Goal: Transaction & Acquisition: Purchase product/service

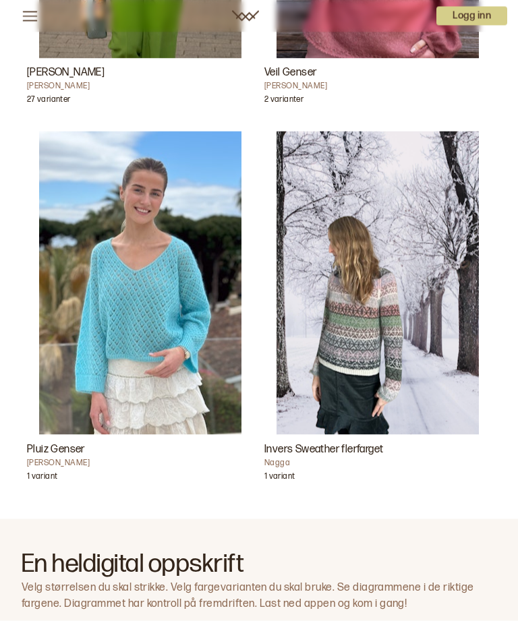
scroll to position [675, 0]
click at [389, 360] on img "Invers Sweather flerfarget" at bounding box center [377, 282] width 202 height 303
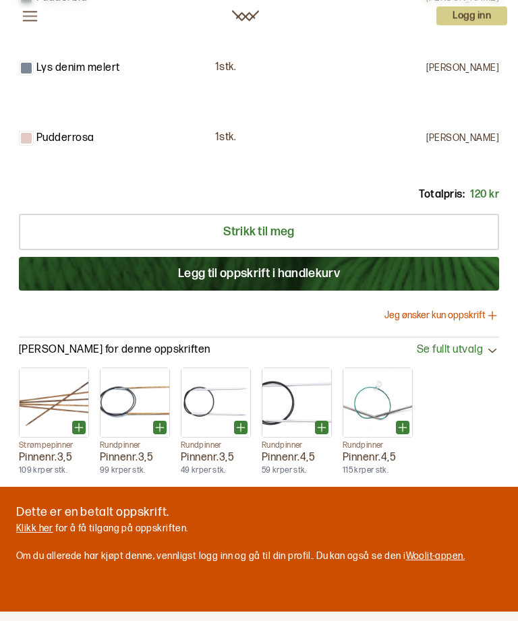
scroll to position [1910, 0]
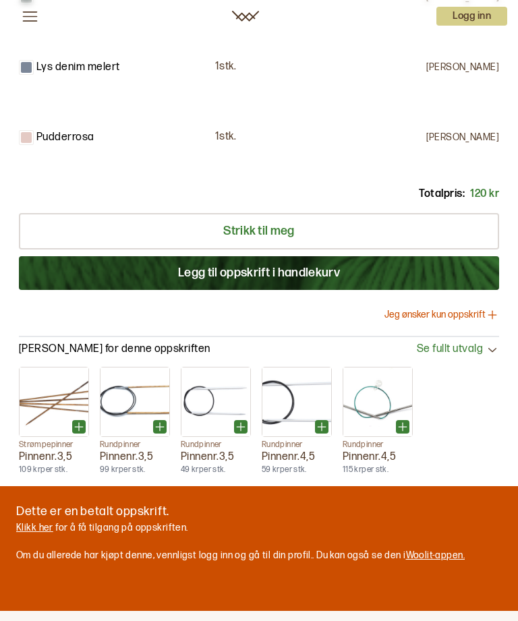
click at [359, 290] on button "Legg til oppskrift i handlekurv" at bounding box center [259, 273] width 480 height 34
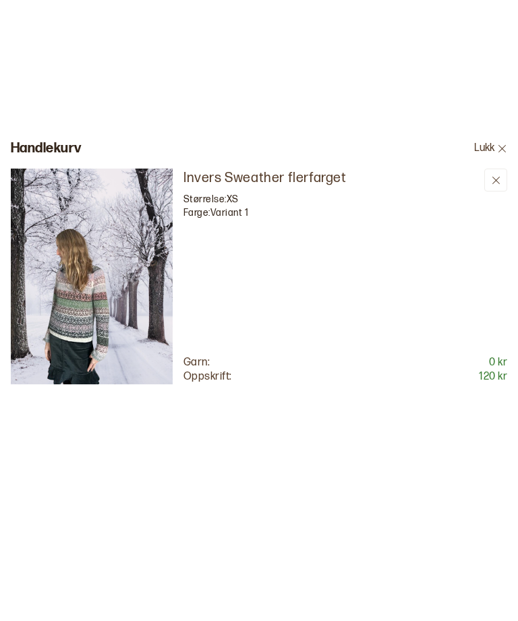
scroll to position [0, 0]
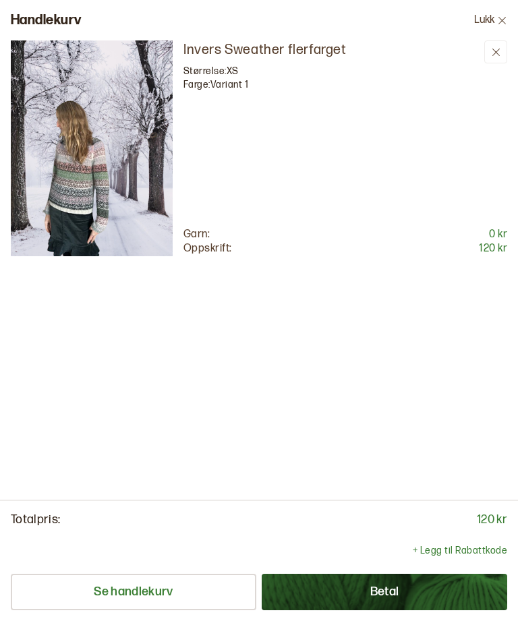
click at [126, 591] on button "Se handlekurv" at bounding box center [133, 592] width 245 height 36
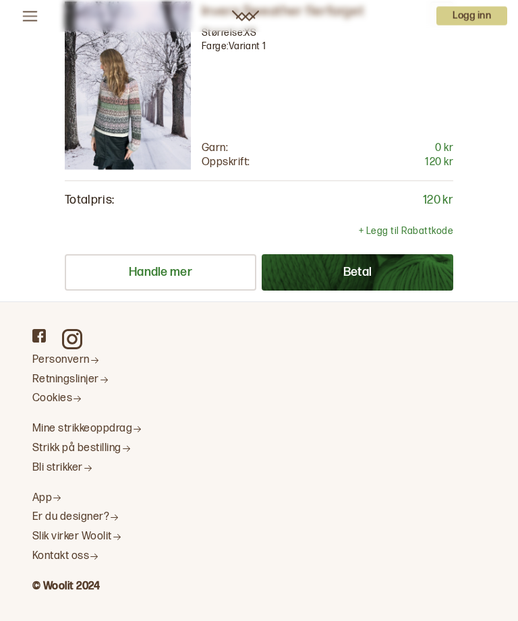
scroll to position [84, 0]
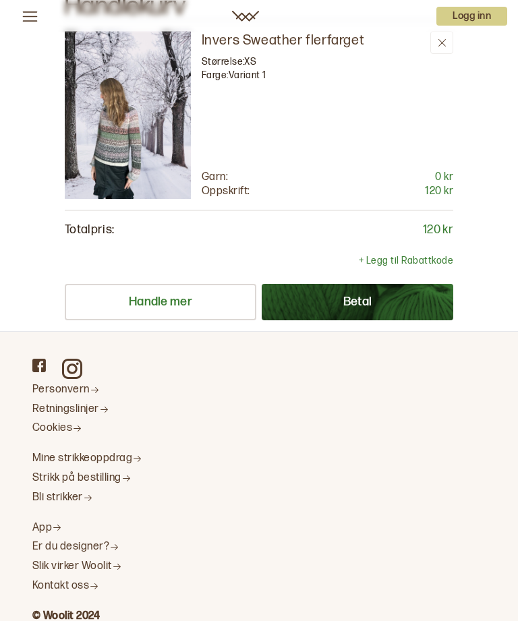
click at [484, 13] on p "Logg inn" at bounding box center [471, 16] width 71 height 19
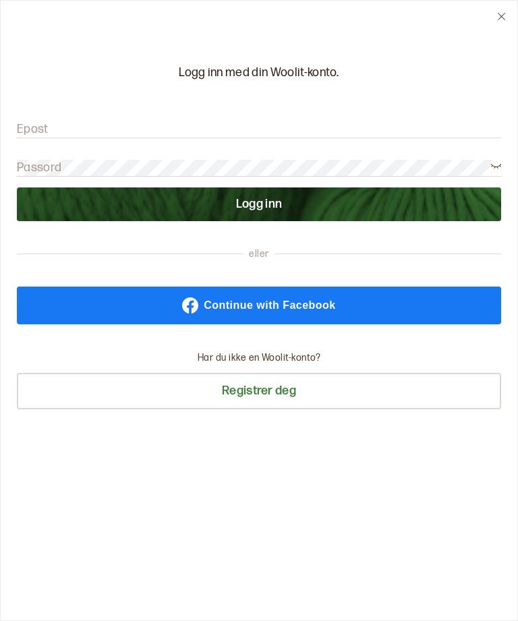
scroll to position [40, 0]
click at [288, 391] on button "Registrer deg" at bounding box center [259, 391] width 484 height 36
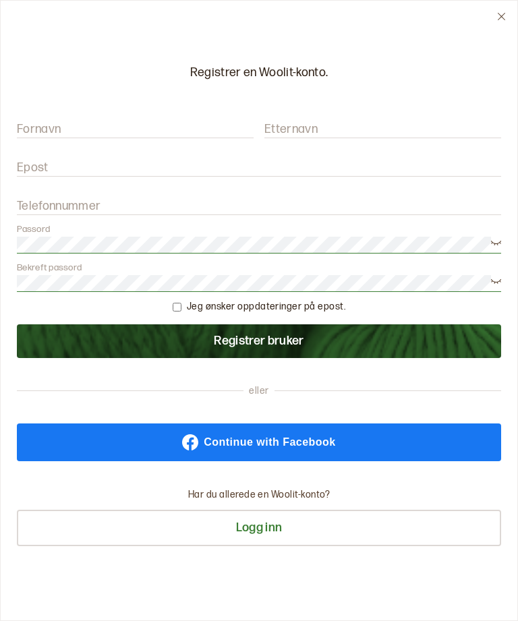
scroll to position [0, 0]
click at [26, 131] on label "Fornavn" at bounding box center [39, 129] width 44 height 16
click at [26, 131] on input "Fornavn" at bounding box center [135, 129] width 237 height 17
type input "Eva"
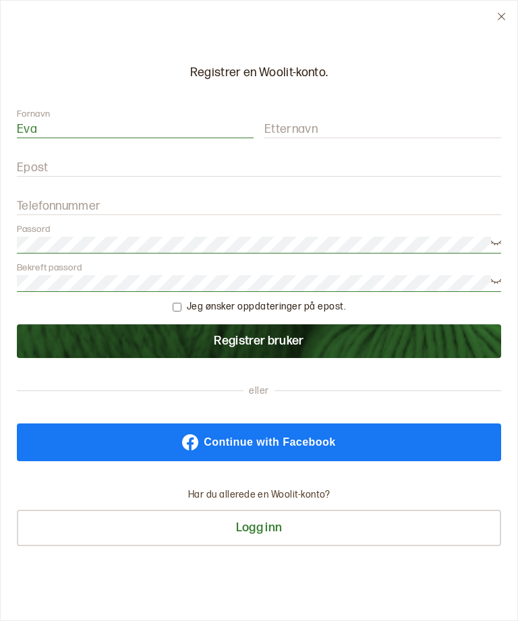
click at [276, 133] on label "Etternavn" at bounding box center [290, 129] width 53 height 16
click at [276, 133] on input "Etternavn" at bounding box center [382, 129] width 237 height 17
type input "Mølmen"
click at [28, 174] on label "Epost" at bounding box center [33, 168] width 32 height 16
click at [28, 174] on input "Epost" at bounding box center [259, 168] width 484 height 17
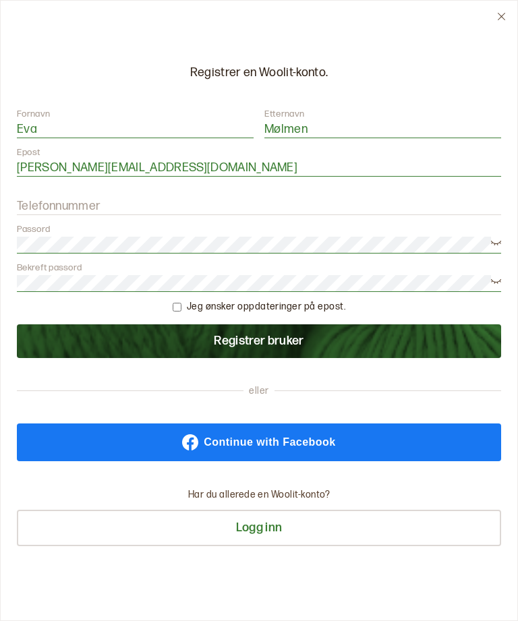
type input "[PERSON_NAME][EMAIL_ADDRESS][DOMAIN_NAME]"
click at [32, 206] on label "Telefonnummer" at bounding box center [59, 206] width 84 height 16
click at [32, 206] on input "Telefonnummer" at bounding box center [259, 206] width 484 height 17
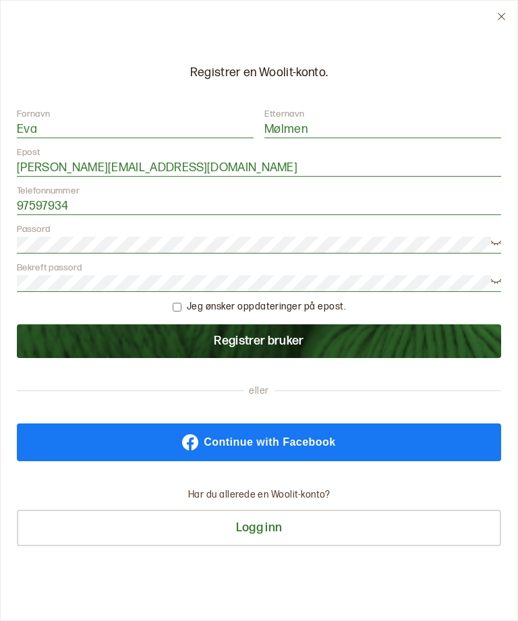
type input "97597934"
click at [492, 245] on icon at bounding box center [496, 242] width 10 height 10
click at [179, 310] on input "checkbox" at bounding box center [177, 307] width 9 height 9
checkbox input "true"
click at [320, 339] on button "Registrer bruker" at bounding box center [259, 341] width 484 height 34
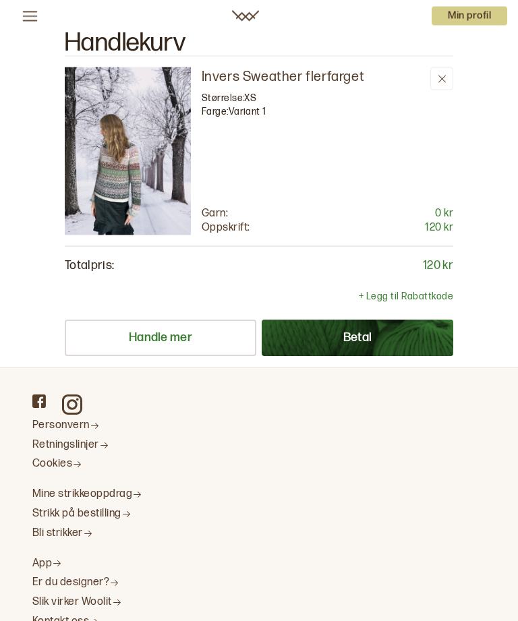
scroll to position [0, 0]
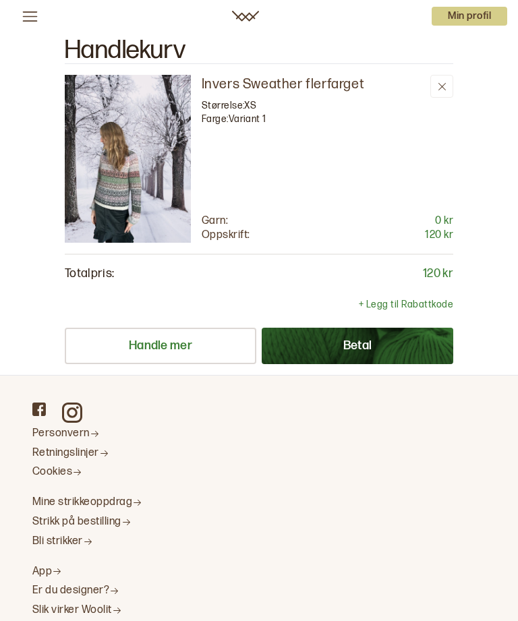
click at [471, 11] on p "Min profil" at bounding box center [468, 16] width 75 height 19
click at [435, 50] on span "Profil" at bounding box center [423, 51] width 25 height 13
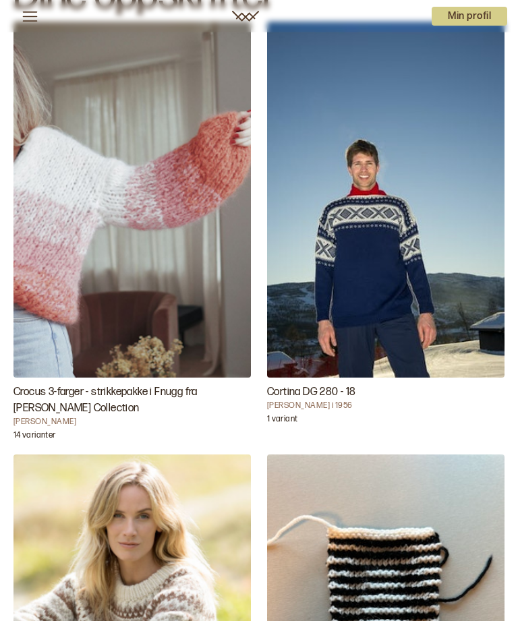
scroll to position [91, 0]
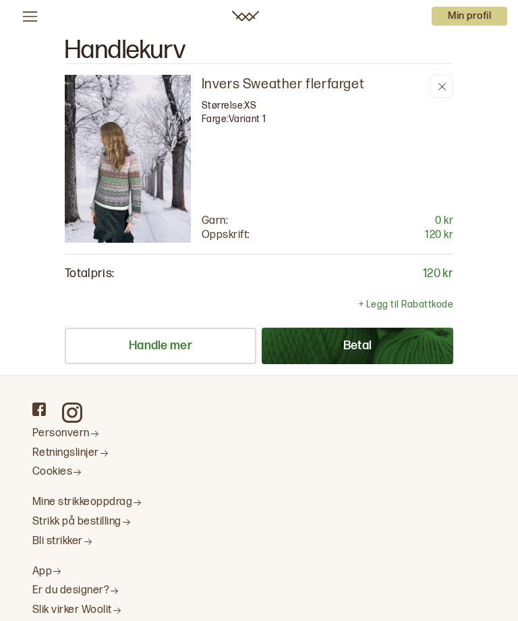
click at [377, 352] on button "Betal" at bounding box center [357, 346] width 191 height 36
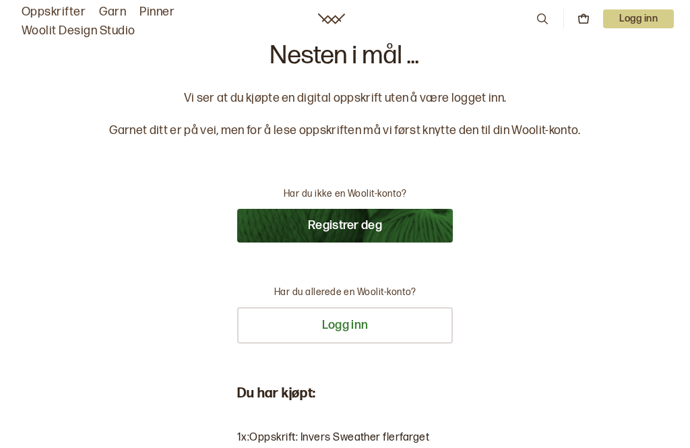
click at [345, 327] on button "Logg inn" at bounding box center [345, 325] width 216 height 36
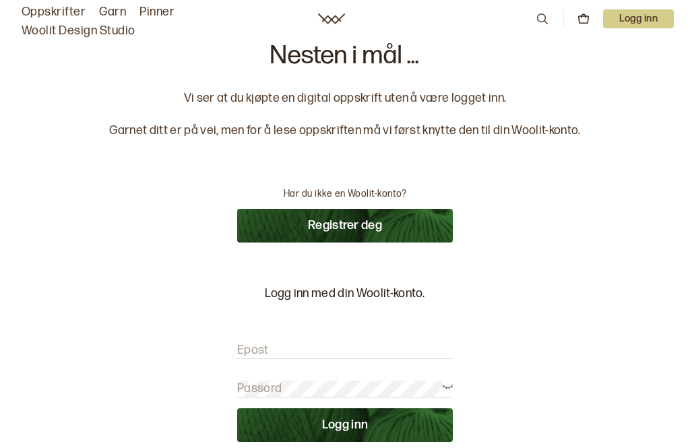
scroll to position [46, 0]
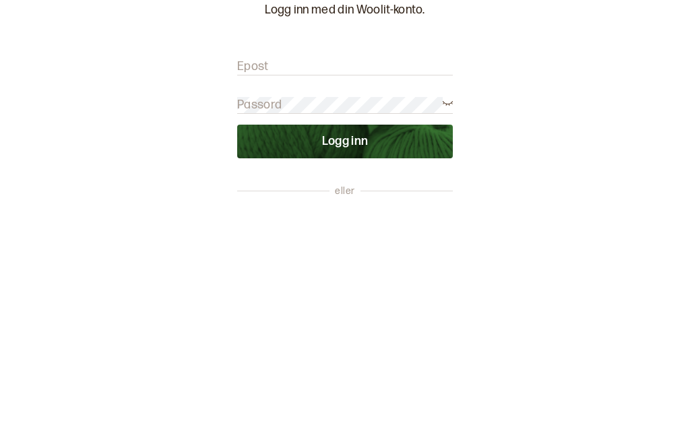
click at [254, 297] on label "Epost" at bounding box center [253, 305] width 32 height 16
click at [254, 297] on input "Epost" at bounding box center [345, 305] width 216 height 17
type input "[PERSON_NAME][EMAIL_ADDRESS][DOMAIN_NAME]"
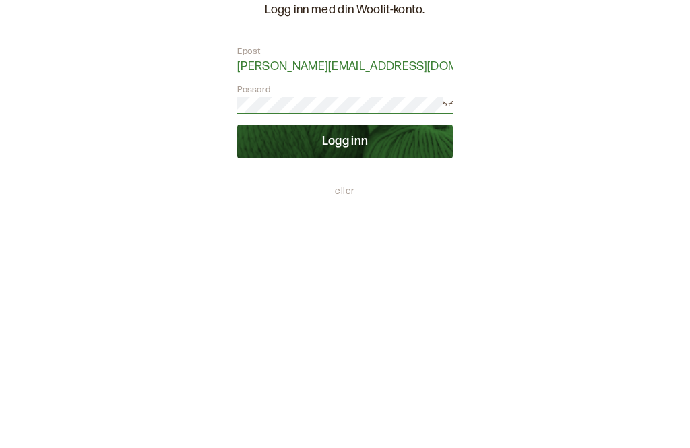
scroll to position [284, 0]
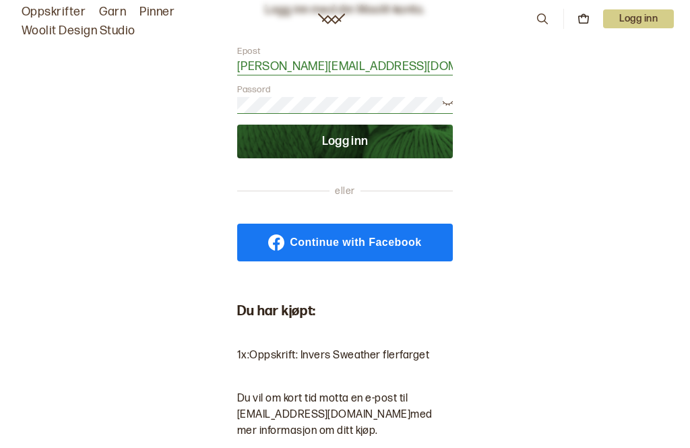
click at [352, 138] on button "Logg inn" at bounding box center [345, 142] width 216 height 34
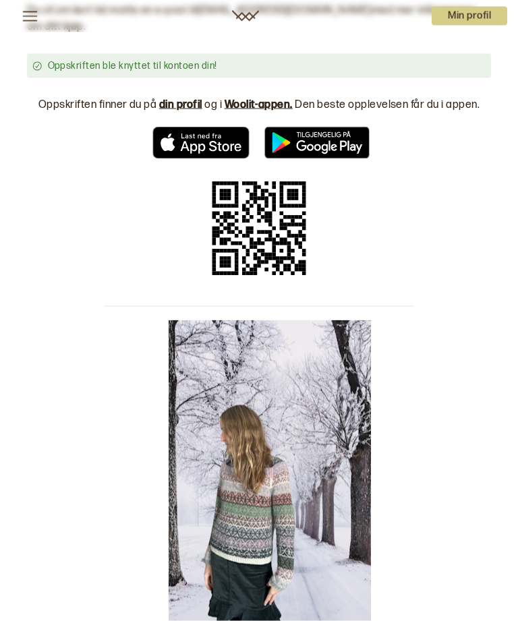
scroll to position [142, 0]
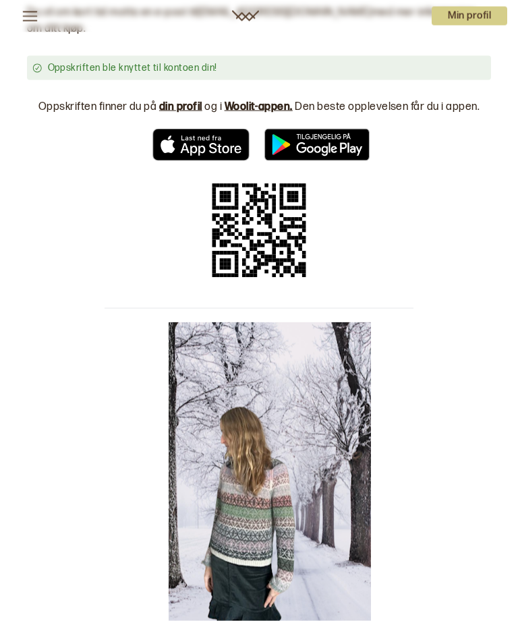
click at [475, 16] on p "Min profil" at bounding box center [468, 16] width 75 height 19
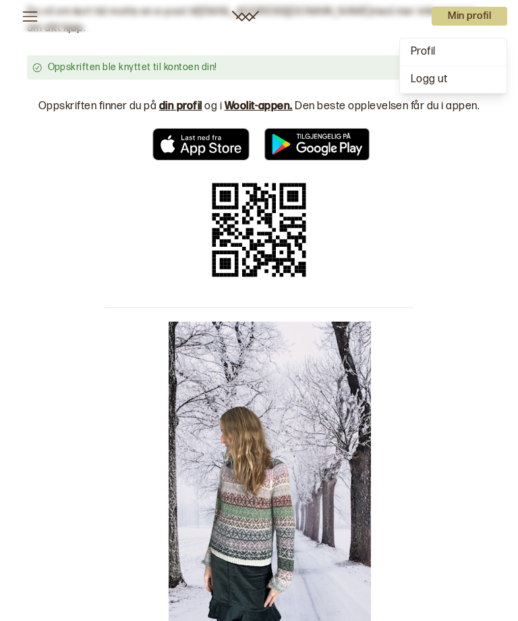
click at [440, 51] on div "Profil" at bounding box center [453, 51] width 107 height 27
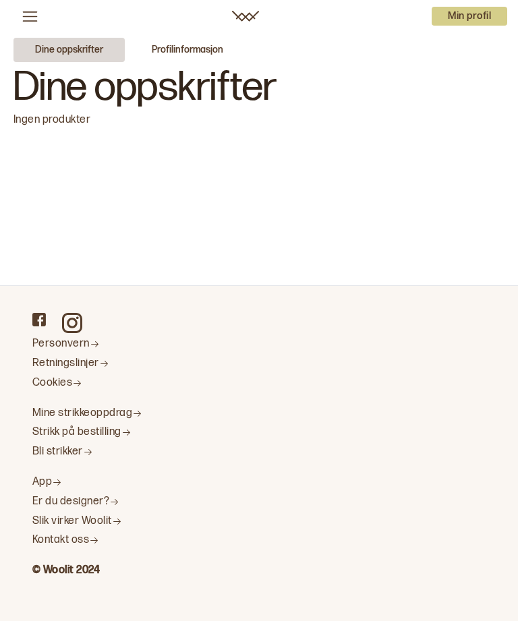
scroll to position [43, 0]
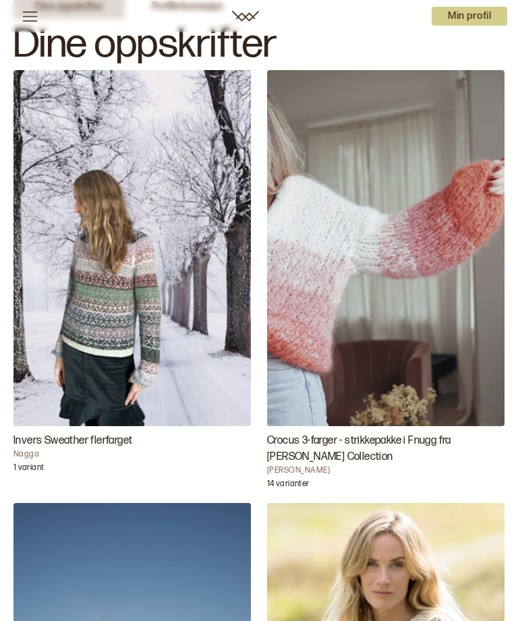
click at [142, 299] on img "Invers Sweather flerfarget" at bounding box center [131, 248] width 237 height 356
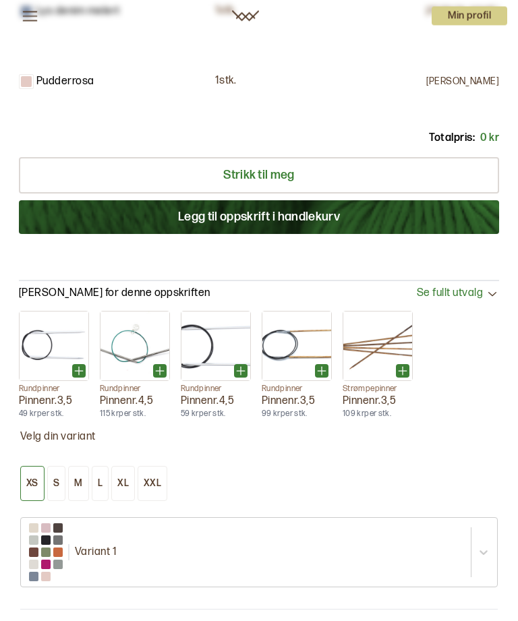
scroll to position [2000, 0]
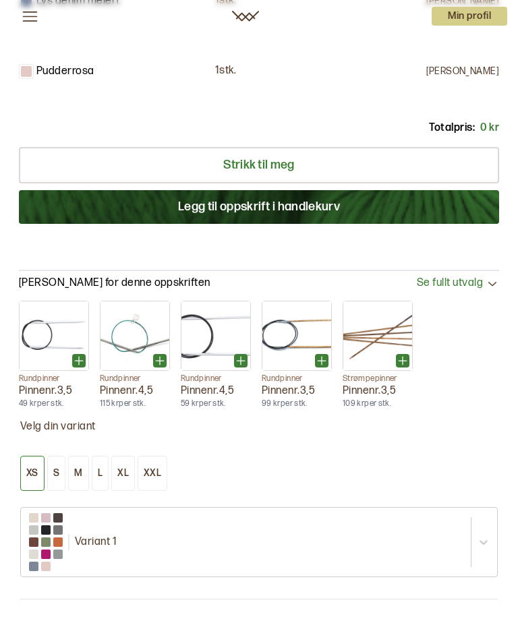
click at [296, 183] on link "Strikk til meg" at bounding box center [259, 165] width 480 height 36
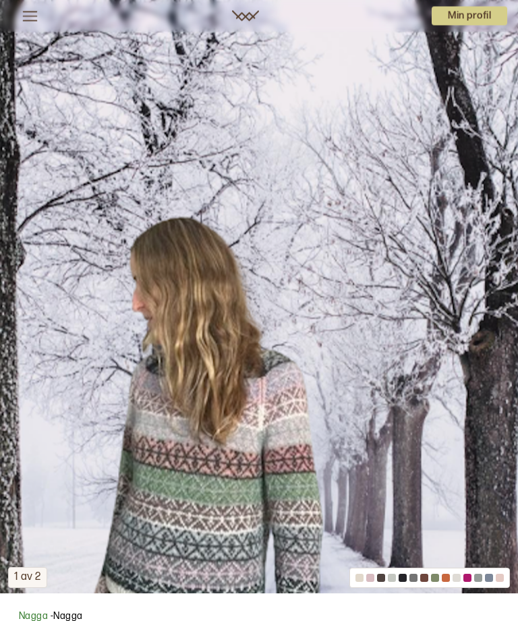
scroll to position [0, 0]
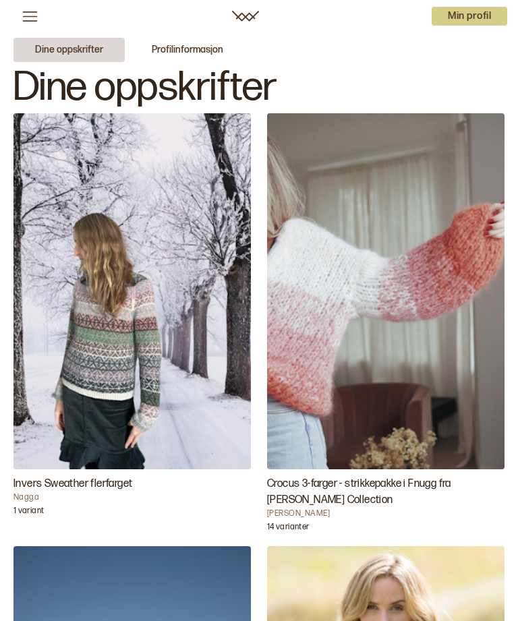
click at [59, 48] on button "Dine oppskrifter" at bounding box center [68, 50] width 111 height 24
click at [73, 51] on button "Dine oppskrifter" at bounding box center [68, 50] width 111 height 24
click at [58, 448] on div "1 variant" at bounding box center [131, 511] width 237 height 16
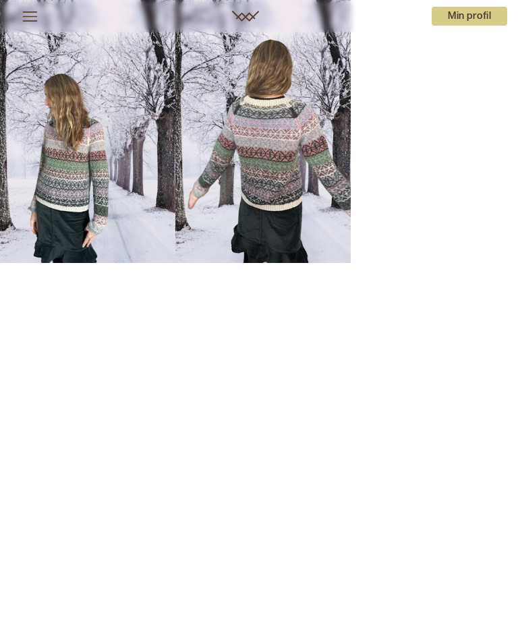
click at [247, 18] on icon at bounding box center [245, 16] width 27 height 11
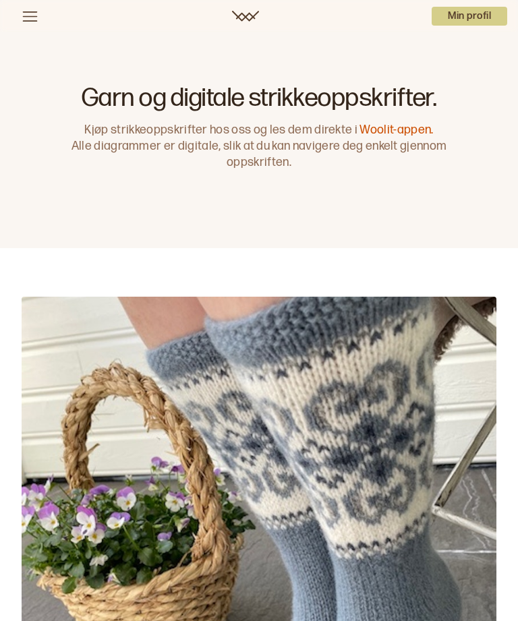
click at [386, 136] on link "Woolit-appen." at bounding box center [395, 130] width 73 height 14
